Goal: Transaction & Acquisition: Purchase product/service

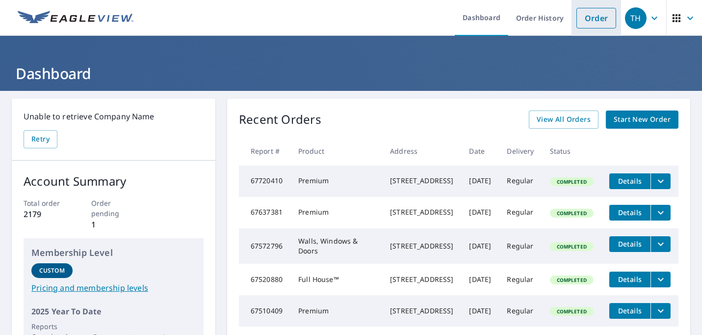
click at [580, 23] on link "Order" at bounding box center [597, 18] width 40 height 21
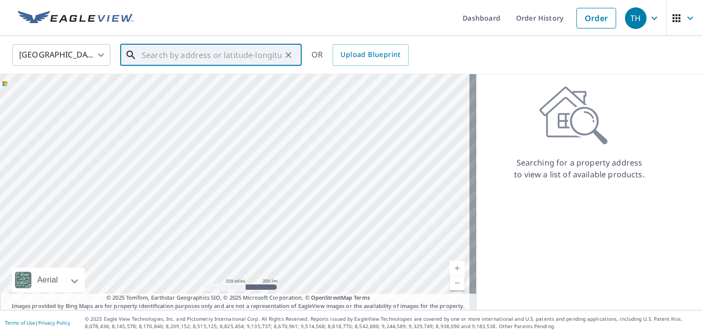
click at [279, 54] on input "text" at bounding box center [212, 54] width 140 height 27
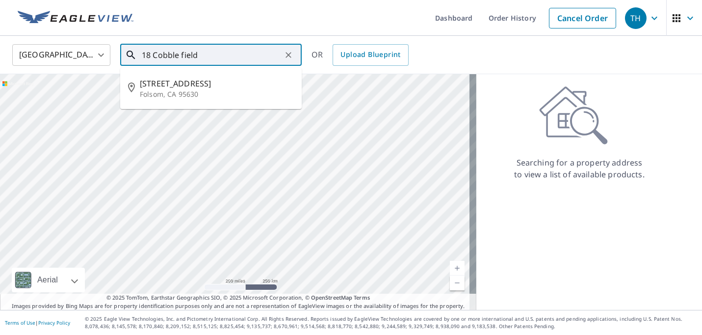
click at [180, 57] on input "18 Cobble field" at bounding box center [212, 54] width 140 height 27
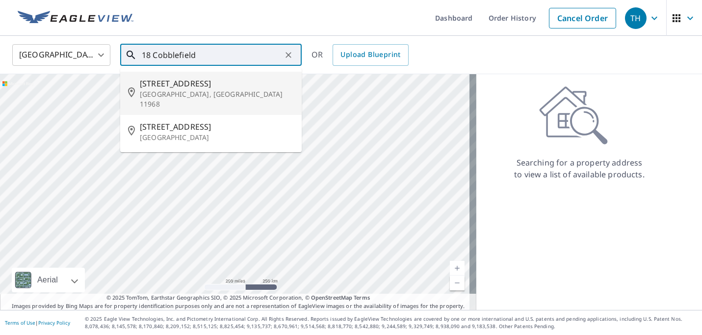
click at [178, 87] on span "[STREET_ADDRESS]" at bounding box center [217, 84] width 154 height 12
type input "[STREET_ADDRESS]"
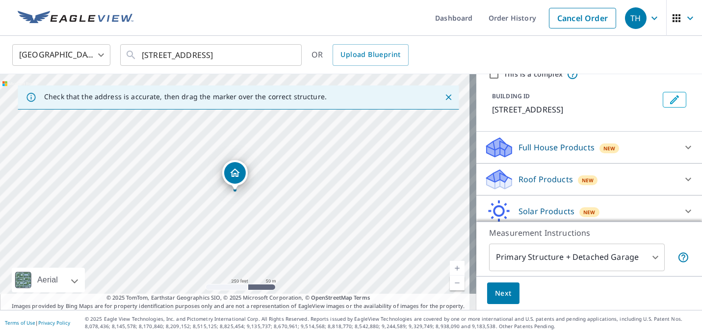
scroll to position [89, 0]
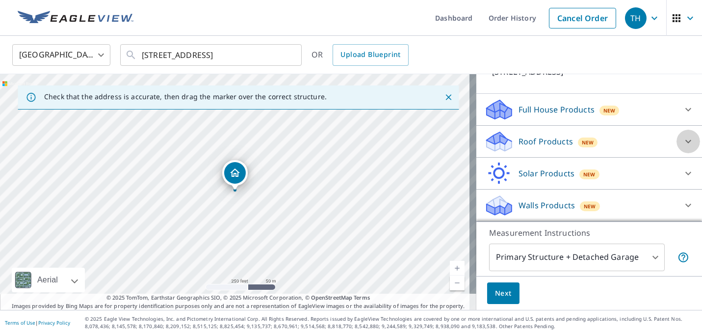
click at [683, 144] on icon at bounding box center [689, 141] width 12 height 12
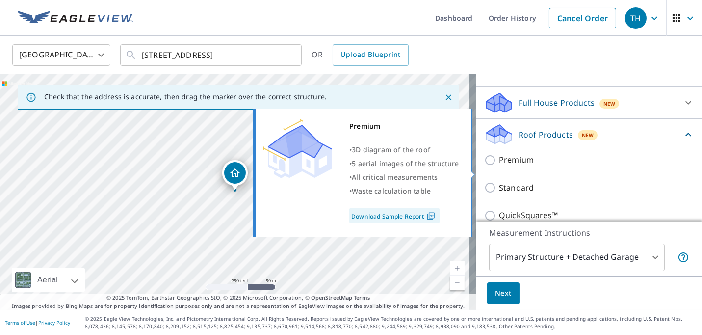
click at [486, 166] on input "Premium" at bounding box center [492, 160] width 15 height 12
checkbox input "true"
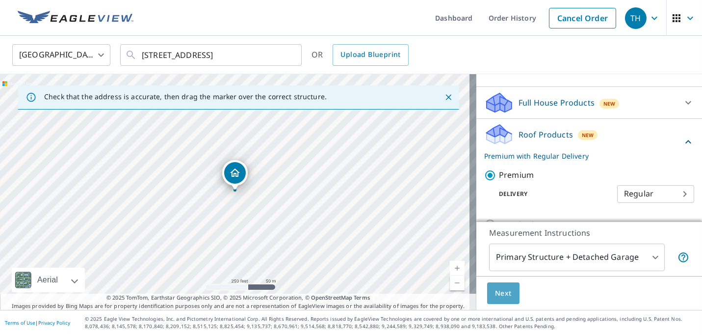
click at [498, 297] on span "Next" at bounding box center [503, 293] width 17 height 12
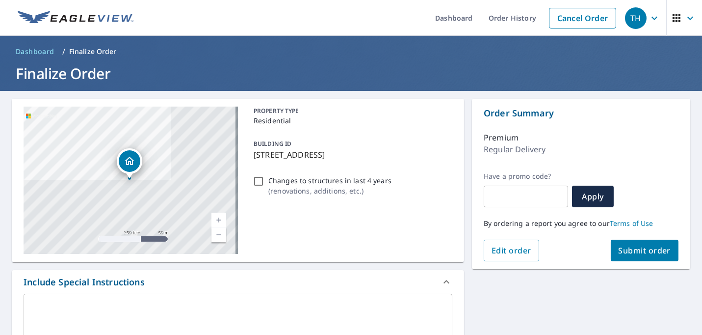
click at [625, 250] on span "Submit order" at bounding box center [645, 250] width 53 height 11
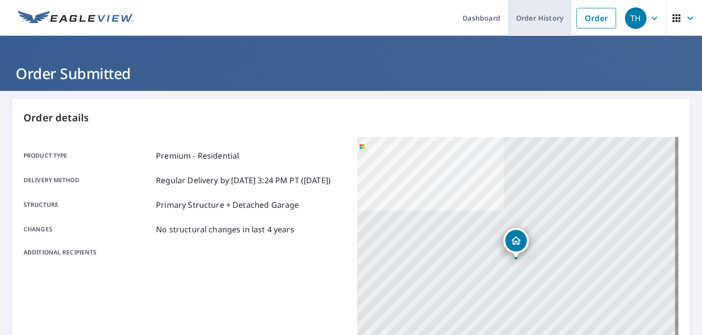
click at [537, 19] on link "Order History" at bounding box center [540, 18] width 63 height 36
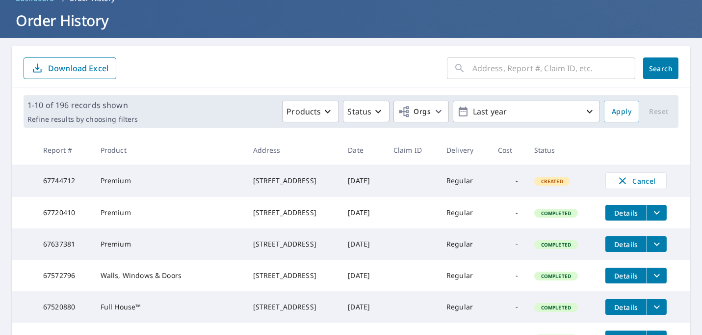
scroll to position [89, 0]
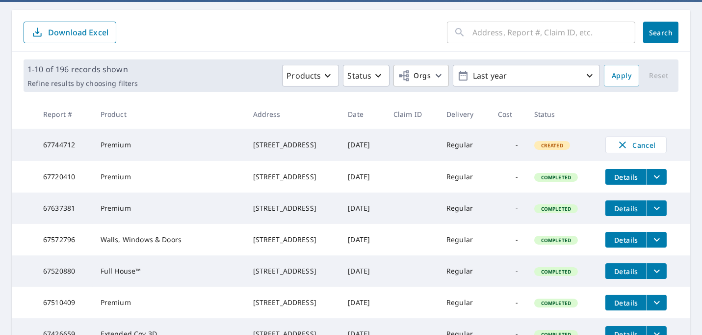
click at [654, 178] on icon "filesDropdownBtn-67720410" at bounding box center [657, 176] width 6 height 3
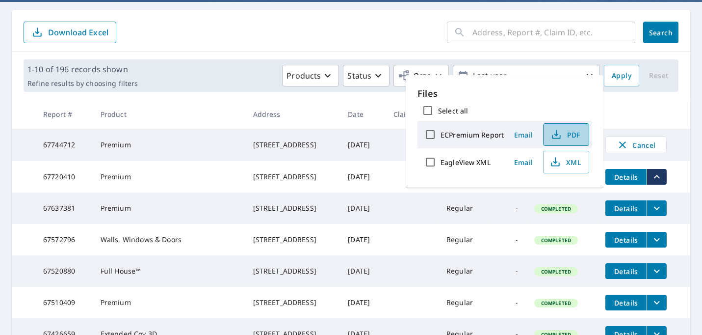
click at [572, 132] on span "PDF" at bounding box center [565, 135] width 31 height 12
